Goal: Information Seeking & Learning: Learn about a topic

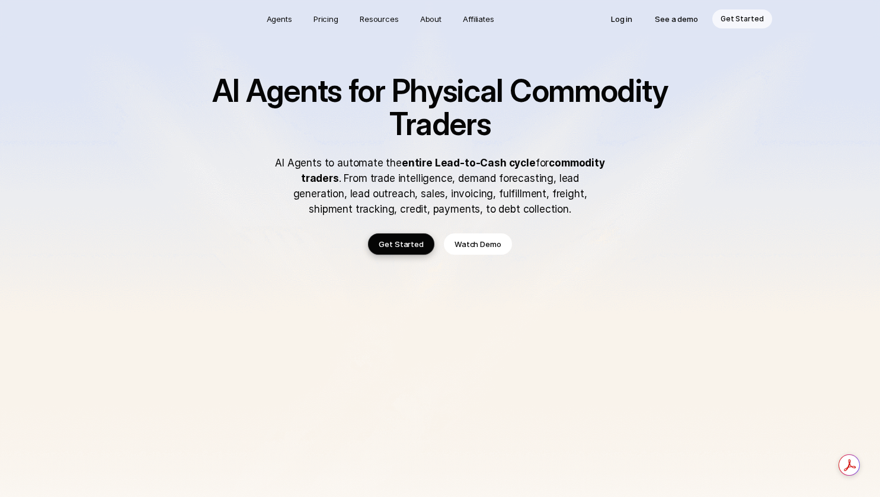
drag, startPoint x: 442, startPoint y: 170, endPoint x: 489, endPoint y: 166, distance: 47.0
click at [490, 166] on div "AI Agents for Physical Commodity Traders AI Agents to automate the entire Lead-…" at bounding box center [439, 146] width 521 height 142
drag, startPoint x: 524, startPoint y: 168, endPoint x: 557, endPoint y: 163, distance: 33.5
click at [571, 165] on p "AI Agents to automate the entire Lead-to-Cash cycle for commodity traders . Fro…" at bounding box center [440, 186] width 332 height 62
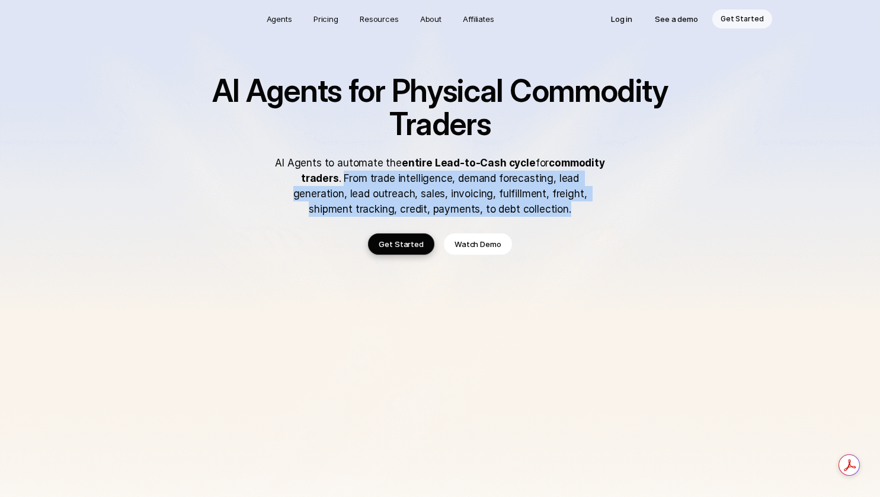
drag, startPoint x: 316, startPoint y: 179, endPoint x: 537, endPoint y: 213, distance: 223.5
click at [534, 209] on p "AI Agents to automate the entire Lead-to-Cash cycle for commodity traders . Fro…" at bounding box center [440, 186] width 332 height 62
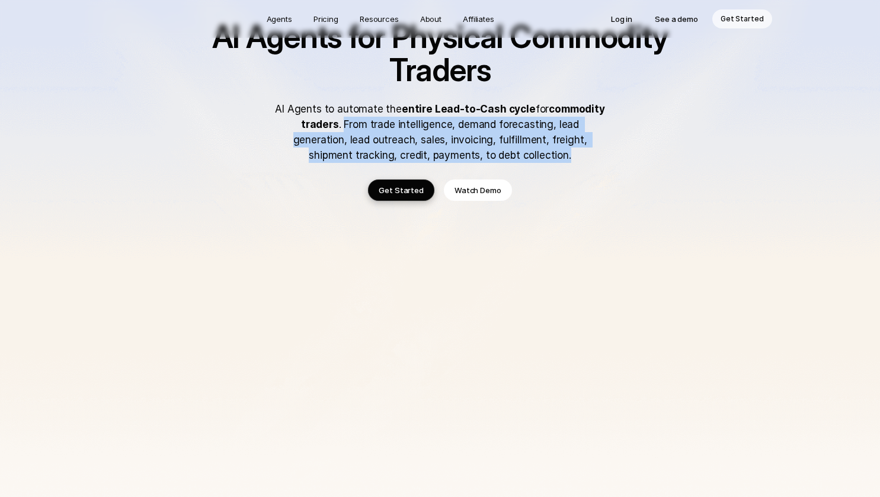
scroll to position [58, 0]
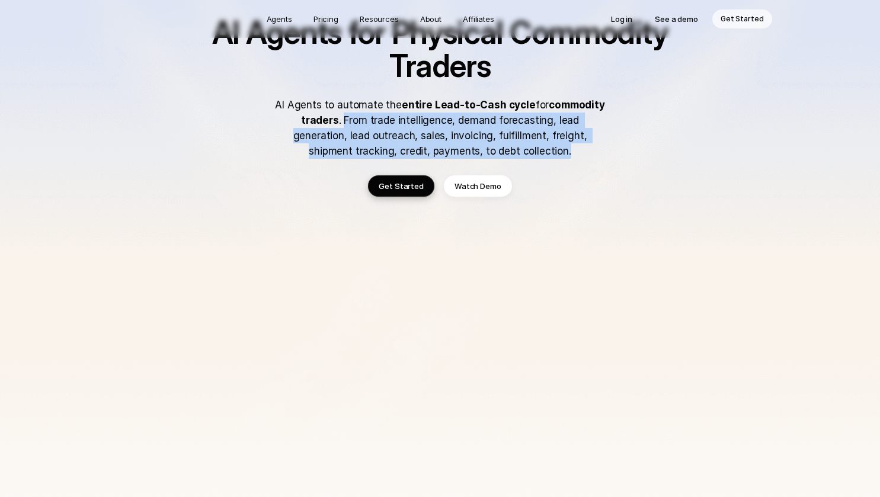
click at [472, 187] on p "Watch Demo" at bounding box center [477, 186] width 47 height 12
click at [409, 123] on p "AI Agents to automate the entire Lead-to-Cash cycle for commodity traders . Fro…" at bounding box center [440, 128] width 332 height 62
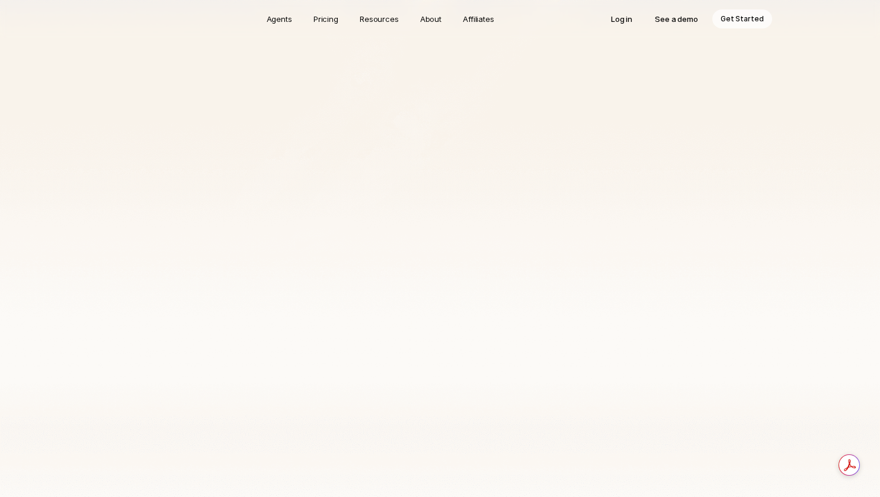
scroll to position [284, 0]
click at [823, 322] on img at bounding box center [440, 114] width 880 height 796
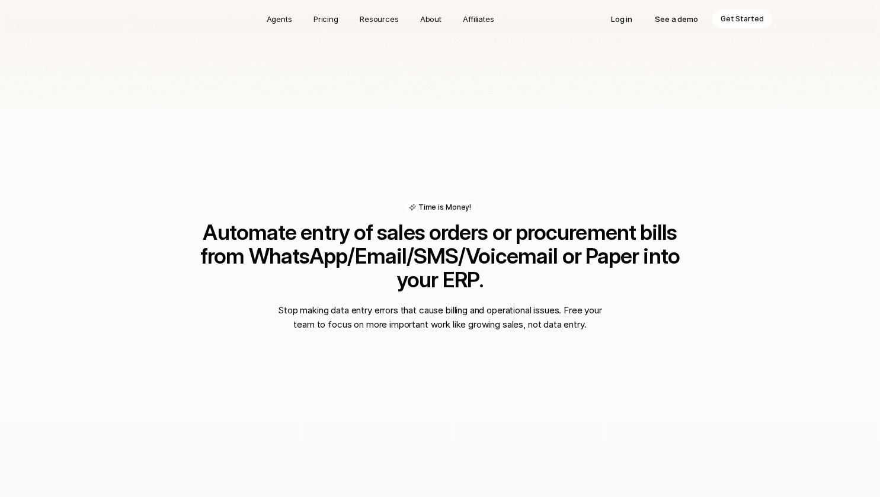
scroll to position [692, 0]
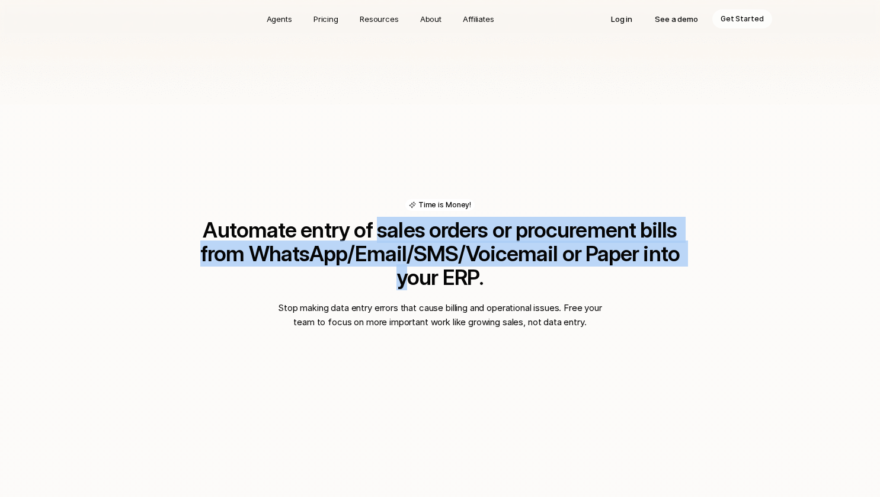
drag, startPoint x: 367, startPoint y: 231, endPoint x: 620, endPoint y: 251, distance: 253.7
click at [620, 251] on h2 "Automate entry of sales orders or procurement bills from WhatsApp/Email/SMS/Voi…" at bounding box center [439, 253] width 521 height 71
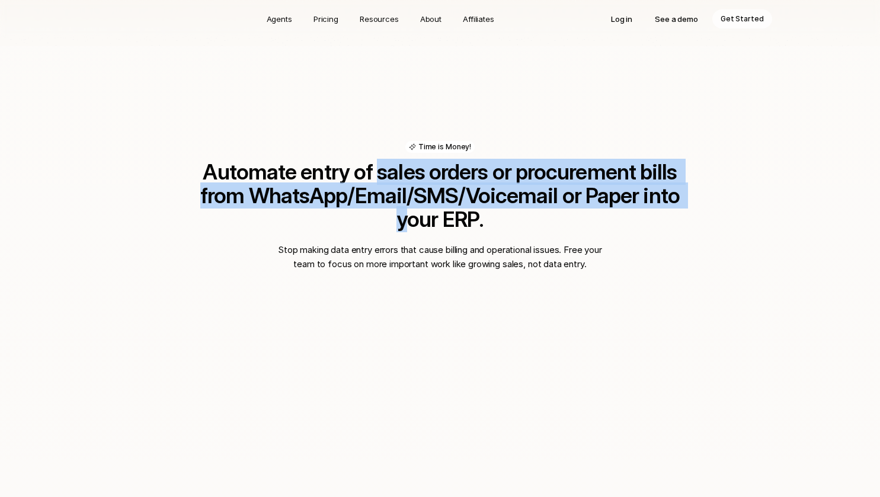
scroll to position [752, 0]
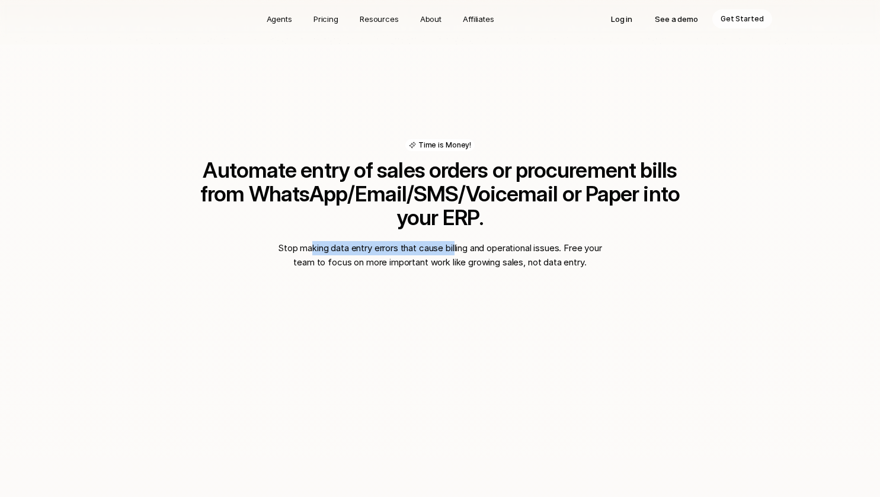
drag, startPoint x: 316, startPoint y: 222, endPoint x: 470, endPoint y: 219, distance: 153.4
click at [468, 241] on p "Stop making data entry errors that cause billing and operational issues. Free y…" at bounding box center [440, 255] width 332 height 28
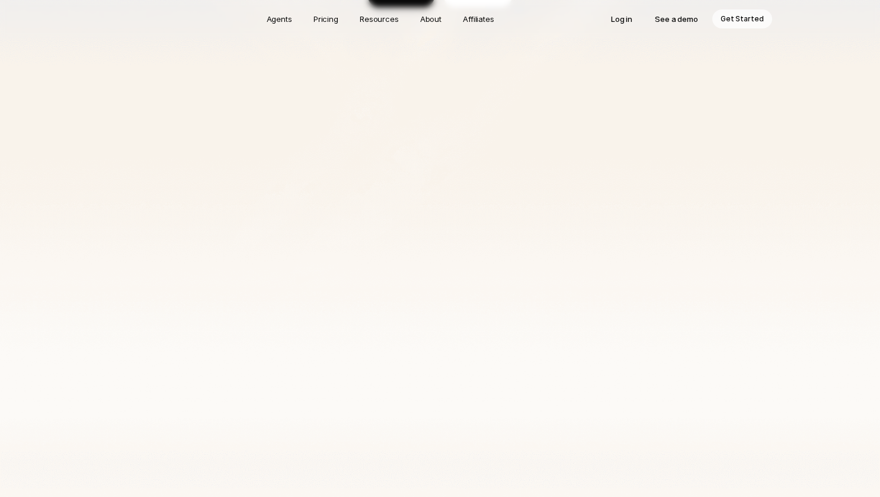
scroll to position [306, 0]
